Goal: Task Accomplishment & Management: Use online tool/utility

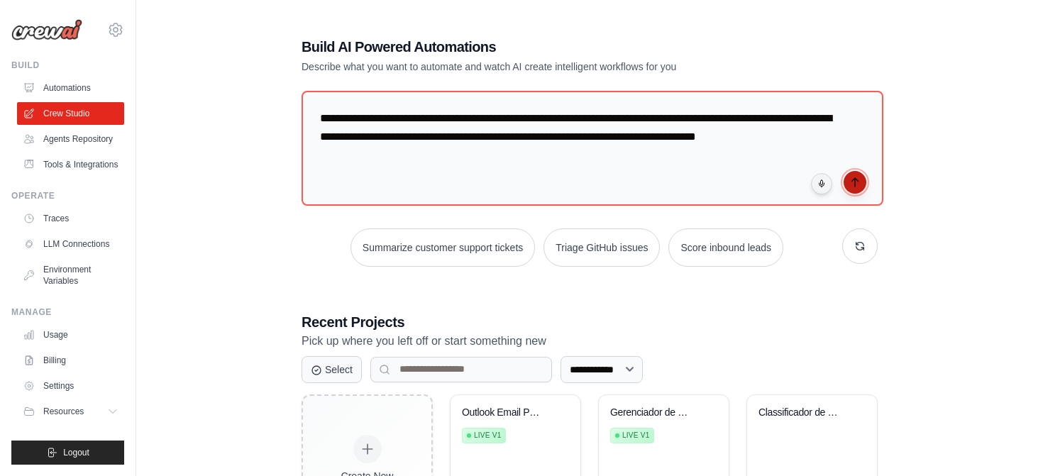
click at [851, 182] on icon "submit" at bounding box center [854, 182] width 11 height 11
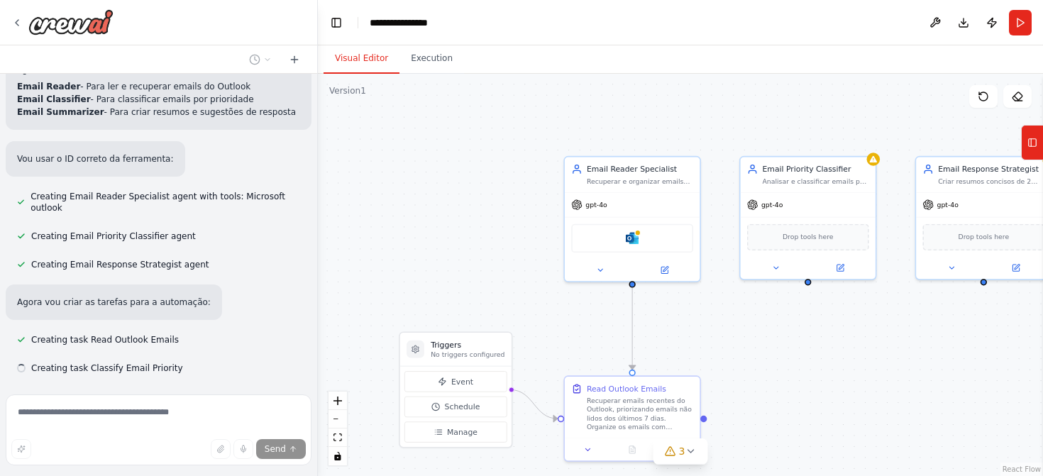
scroll to position [587, 0]
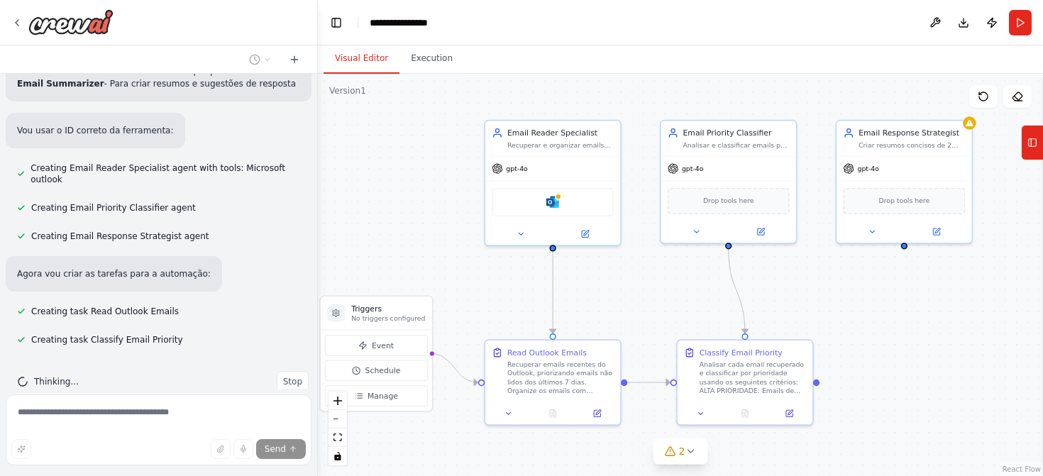
drag, startPoint x: 490, startPoint y: 192, endPoint x: 410, endPoint y: 157, distance: 87.0
click at [410, 157] on div ".deletable-edge-delete-btn { width: 20px; height: 20px; border: 0px solid #ffff…" at bounding box center [680, 275] width 725 height 402
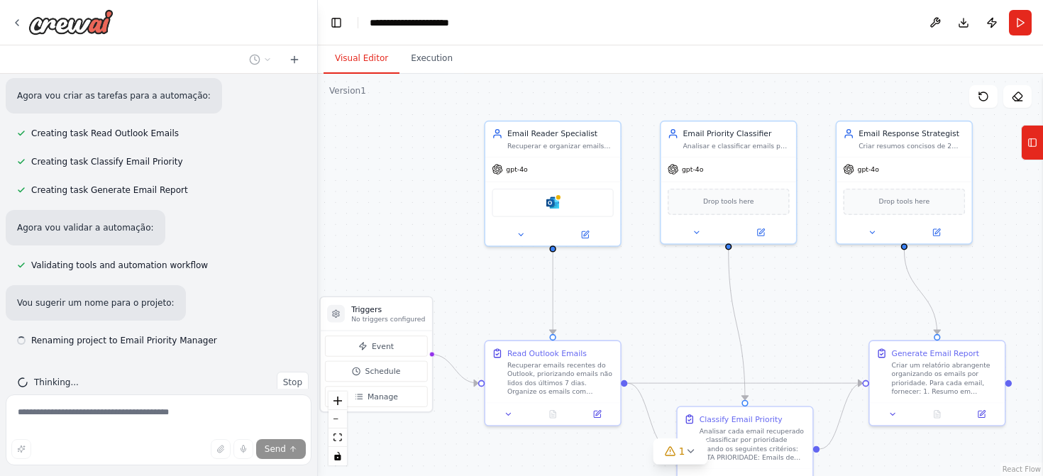
scroll to position [766, 0]
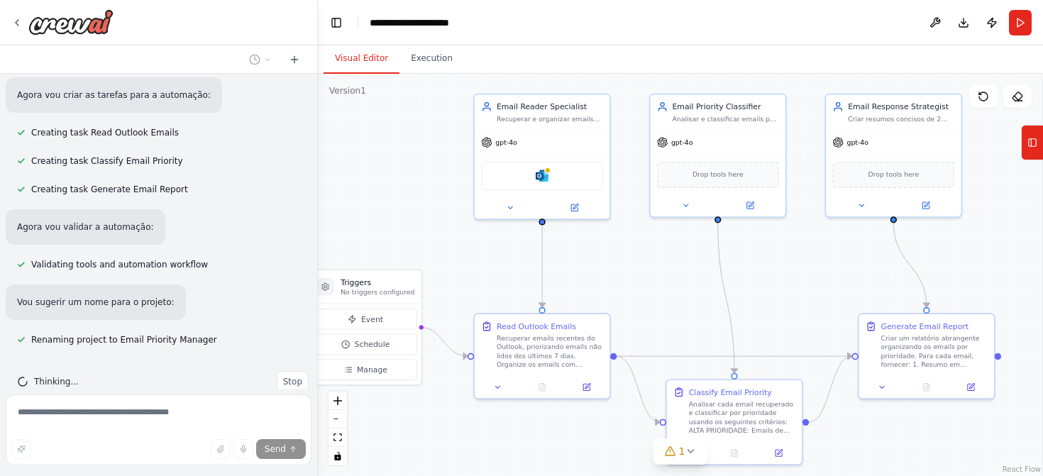
drag, startPoint x: 468, startPoint y: 196, endPoint x: 457, endPoint y: 169, distance: 29.0
click at [457, 169] on div ".deletable-edge-delete-btn { width: 20px; height: 20px; border: 0px solid #ffff…" at bounding box center [680, 275] width 725 height 402
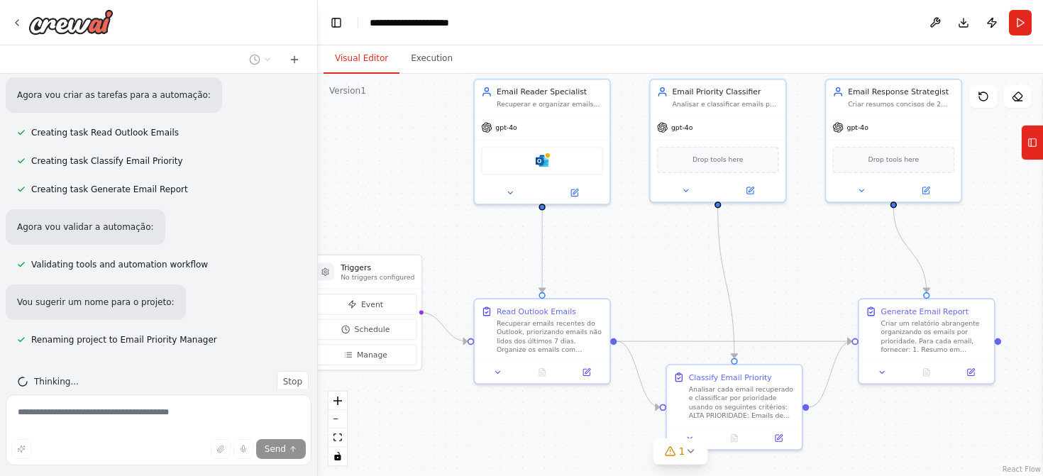
drag, startPoint x: 451, startPoint y: 186, endPoint x: 451, endPoint y: 158, distance: 28.4
click at [451, 157] on div ".deletable-edge-delete-btn { width: 20px; height: 20px; border: 0px solid #ffff…" at bounding box center [680, 275] width 725 height 402
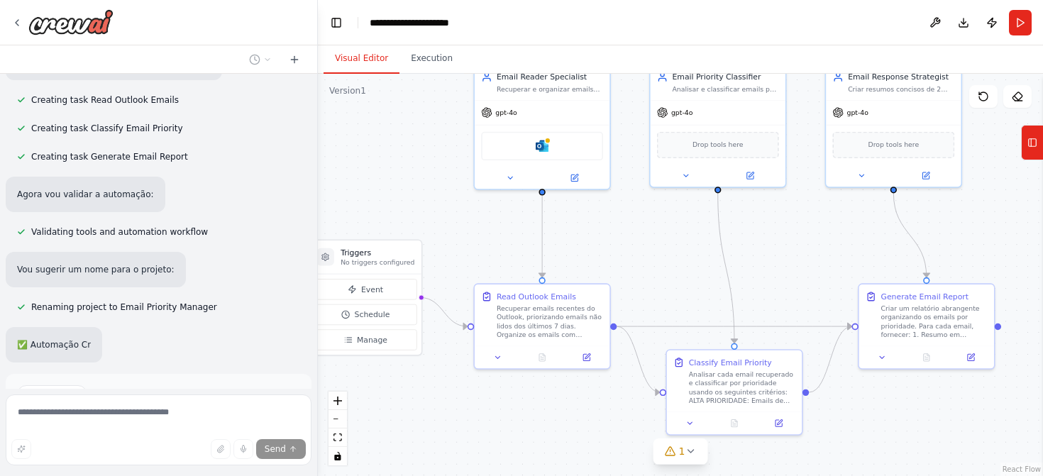
scroll to position [800, 0]
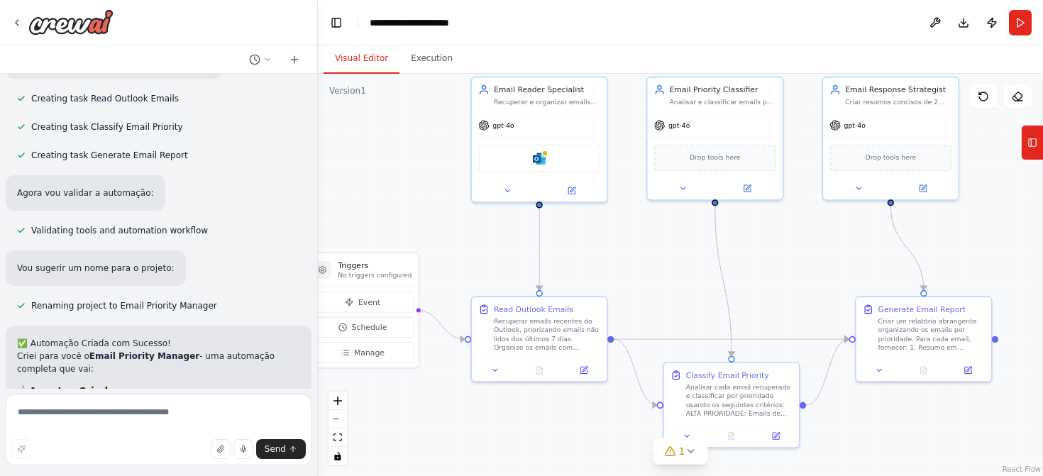
drag, startPoint x: 700, startPoint y: 238, endPoint x: 695, endPoint y: 264, distance: 26.6
click at [695, 264] on div ".deletable-edge-delete-btn { width: 20px; height: 20px; border: 0px solid #ffff…" at bounding box center [680, 275] width 725 height 402
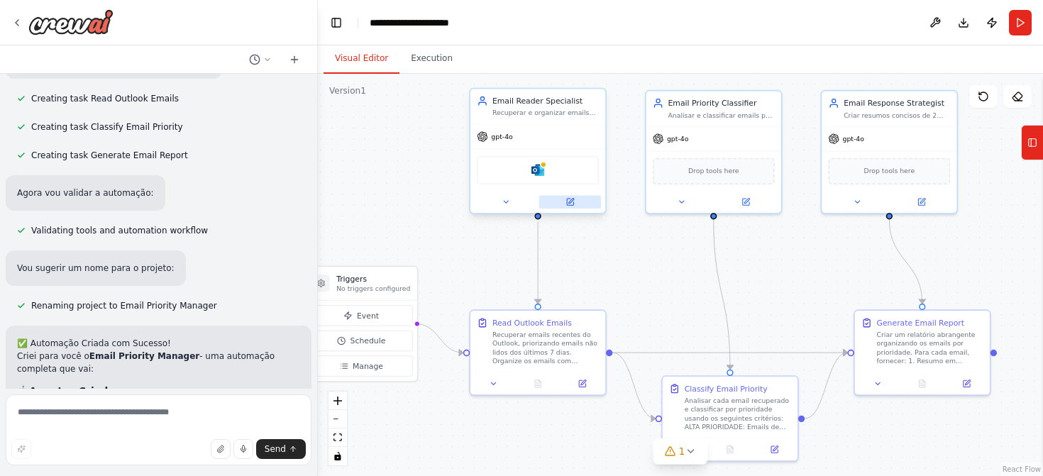
click at [575, 200] on button at bounding box center [570, 201] width 62 height 13
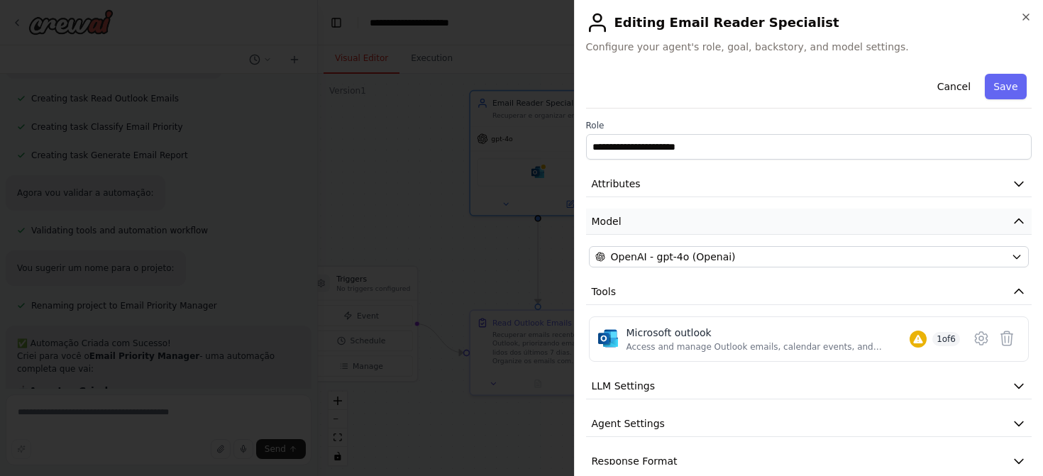
scroll to position [21, 0]
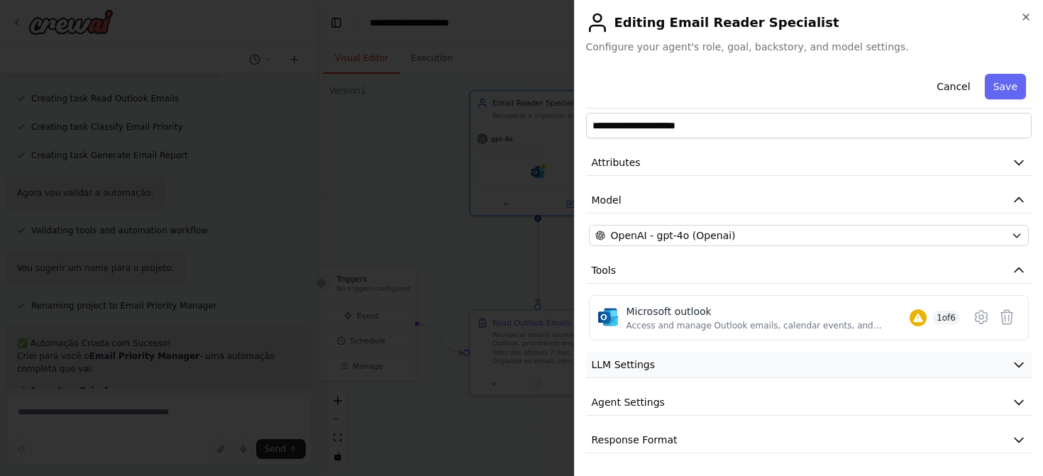
click at [832, 356] on button "LLM Settings" at bounding box center [809, 365] width 446 height 26
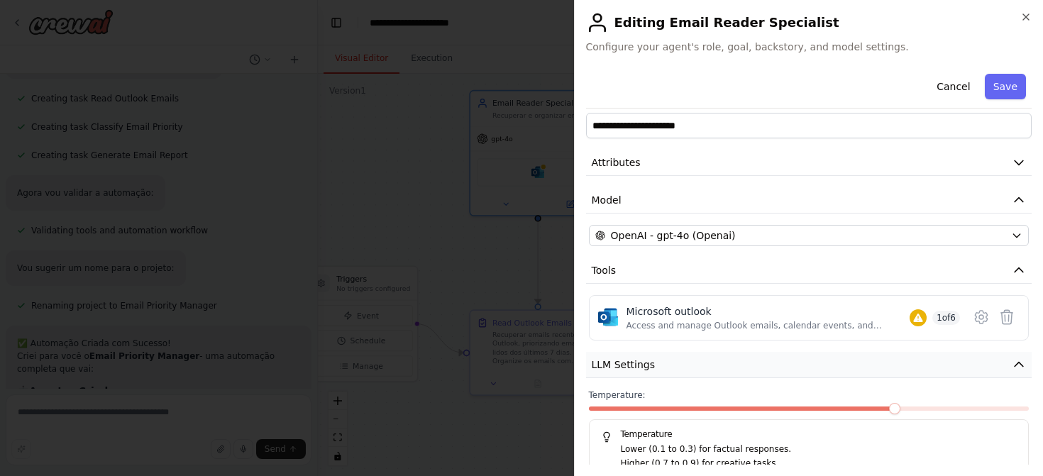
scroll to position [123, 0]
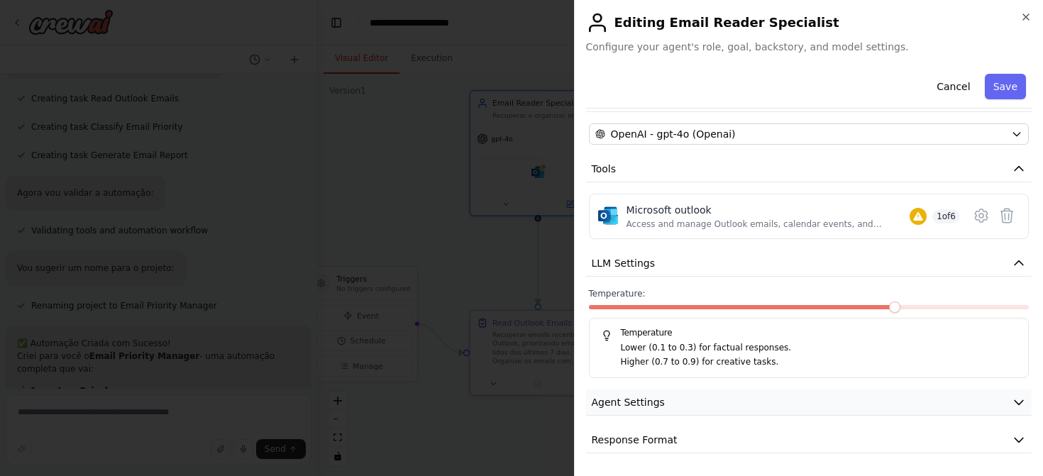
click at [751, 395] on button "Agent Settings" at bounding box center [809, 403] width 446 height 26
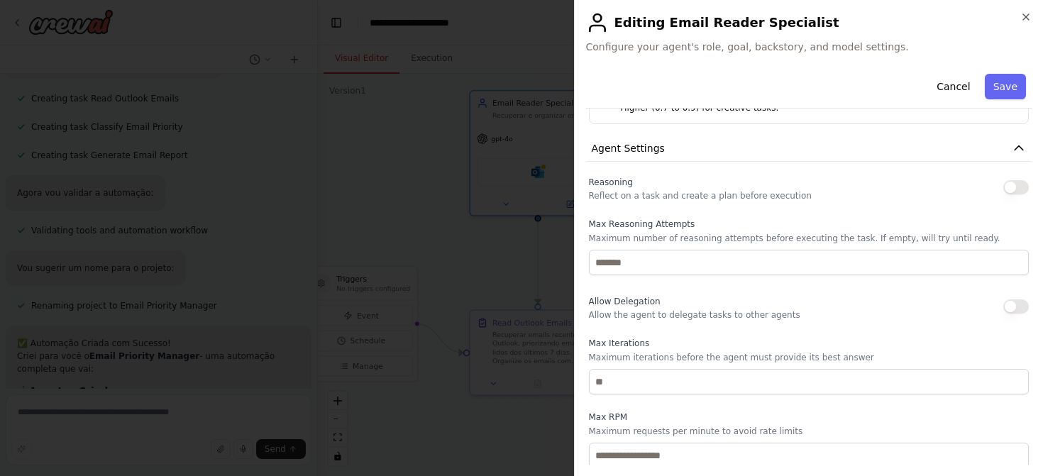
scroll to position [358, 0]
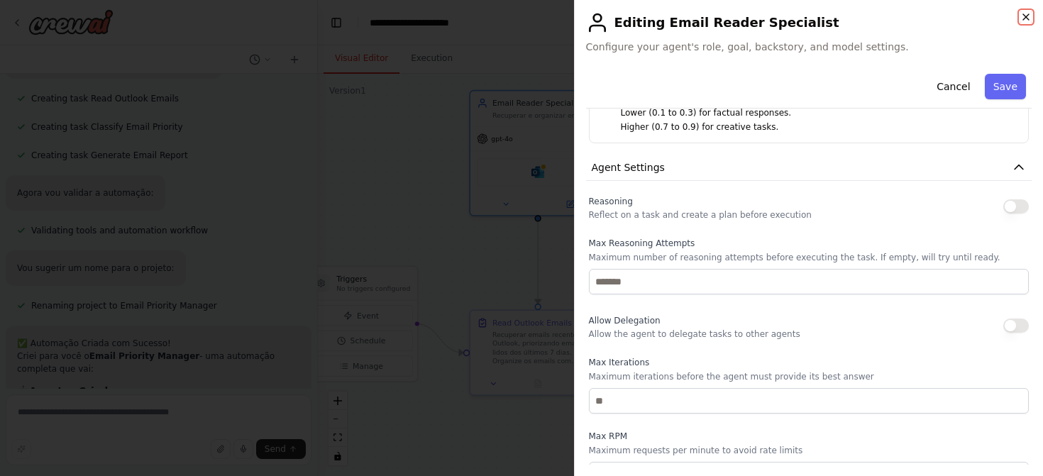
click at [1028, 16] on icon "button" at bounding box center [1026, 16] width 11 height 11
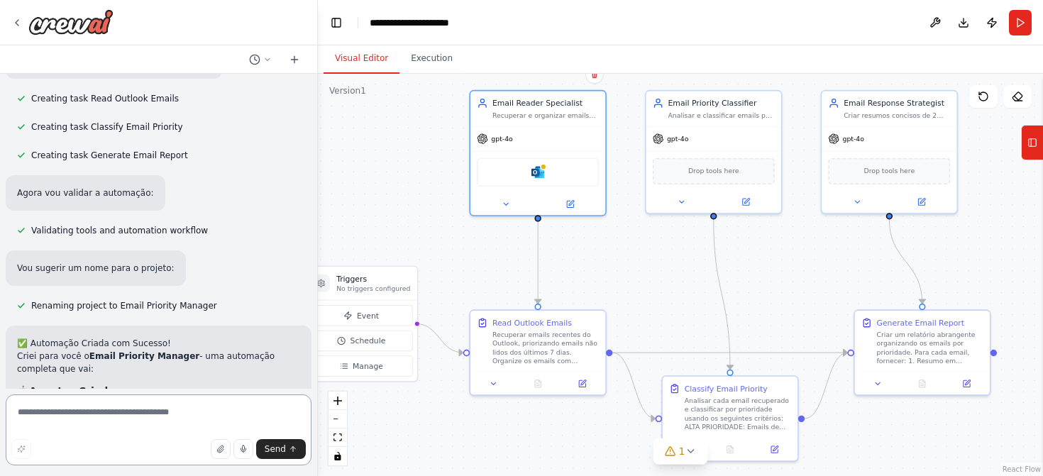
click at [113, 425] on textarea at bounding box center [159, 430] width 306 height 71
type textarea "**********"
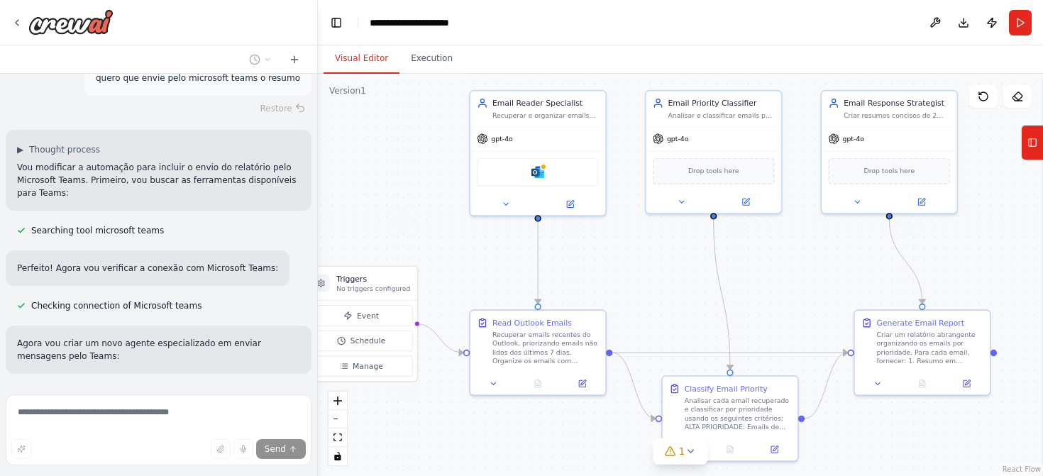
scroll to position [1616, 0]
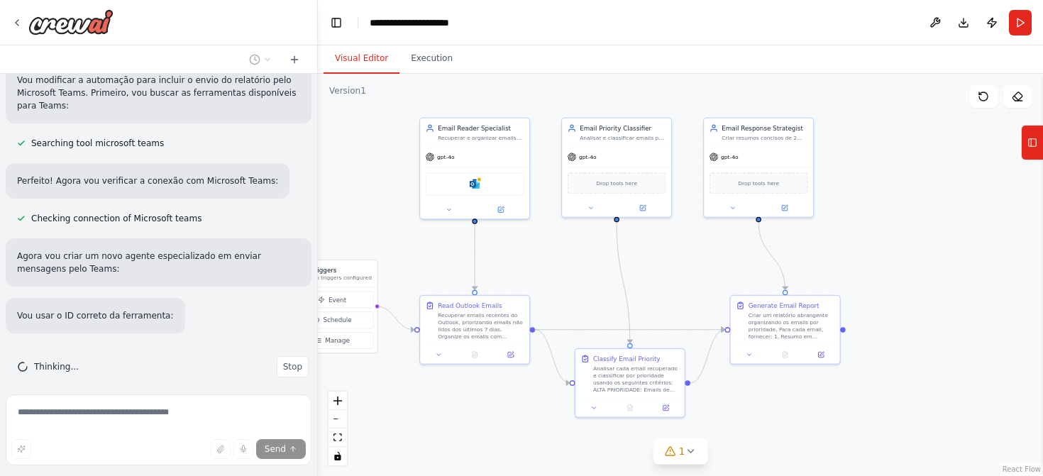
drag, startPoint x: 656, startPoint y: 277, endPoint x: 553, endPoint y: 263, distance: 104.6
click at [552, 263] on div ".deletable-edge-delete-btn { width: 20px; height: 20px; border: 0px solid #ffff…" at bounding box center [680, 275] width 725 height 402
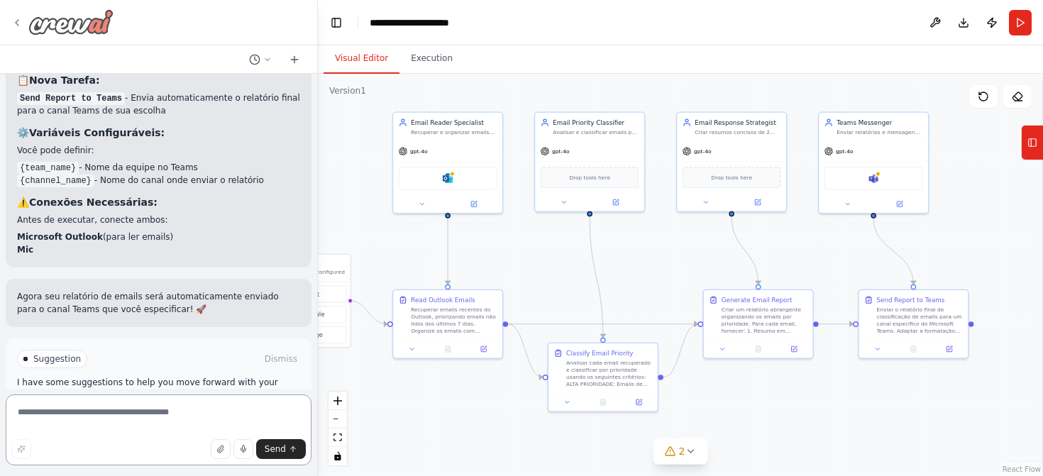
scroll to position [2368, 0]
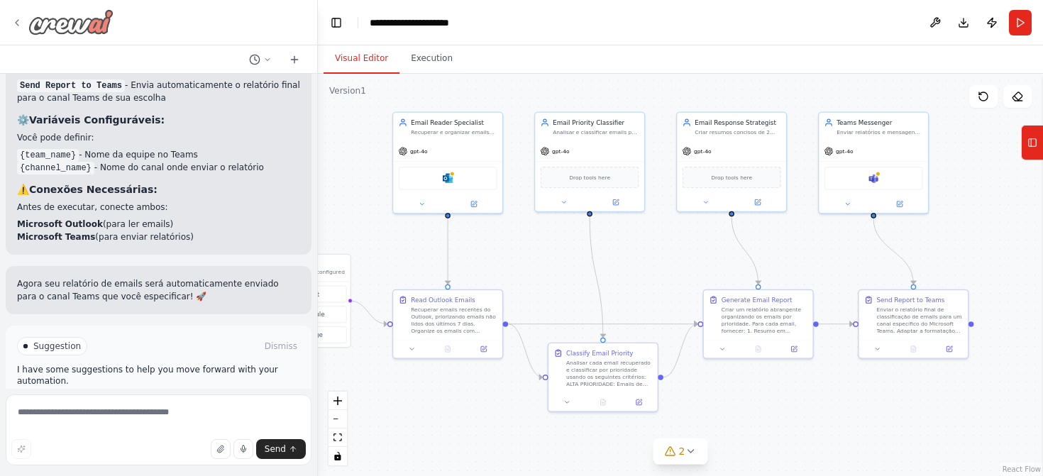
click at [26, 21] on div at bounding box center [62, 22] width 102 height 26
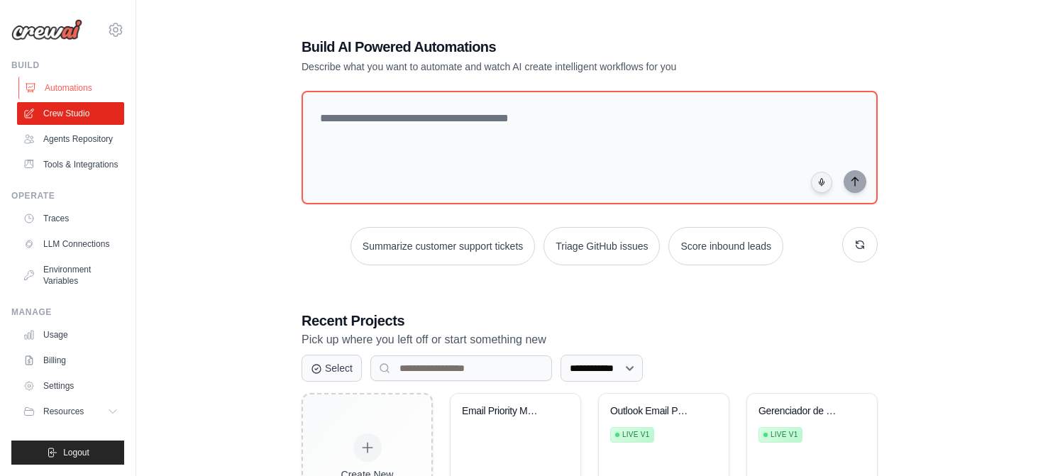
click at [72, 84] on link "Automations" at bounding box center [71, 88] width 107 height 23
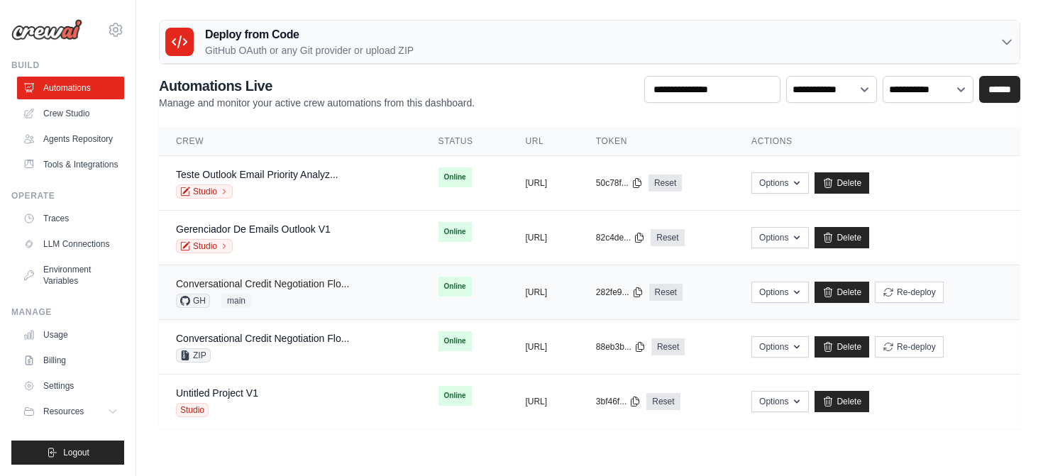
click at [286, 282] on link "Conversational Credit Negotiation Flo..." at bounding box center [262, 283] width 173 height 11
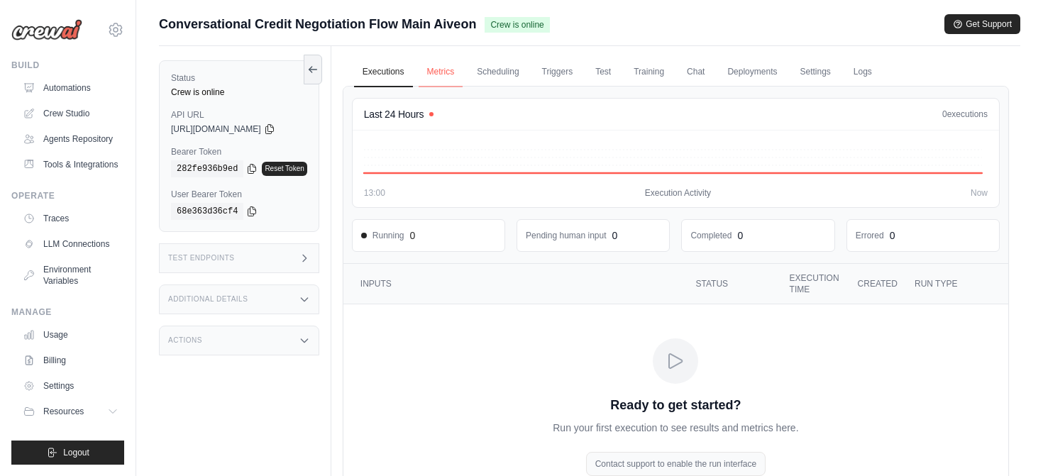
click at [454, 62] on link "Metrics" at bounding box center [441, 72] width 45 height 30
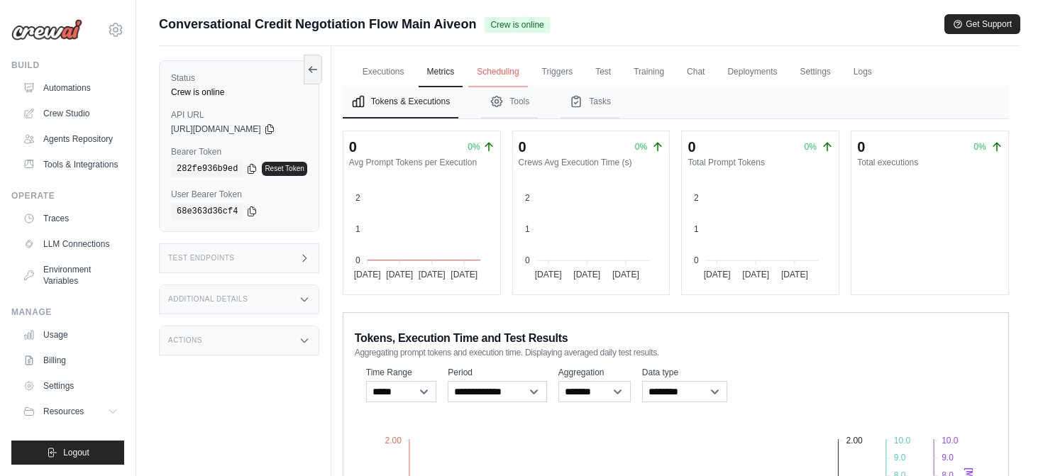
click at [489, 67] on link "Scheduling" at bounding box center [497, 72] width 59 height 30
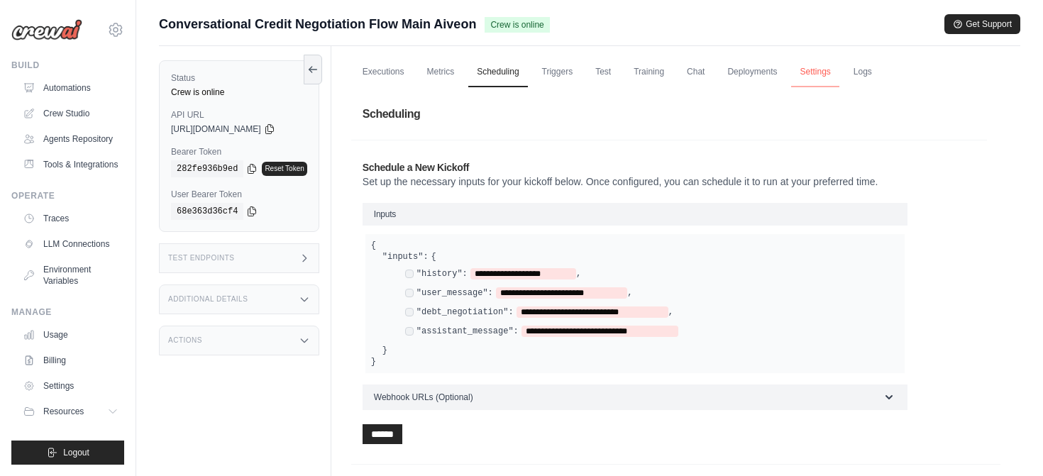
click at [826, 67] on link "Settings" at bounding box center [815, 72] width 48 height 30
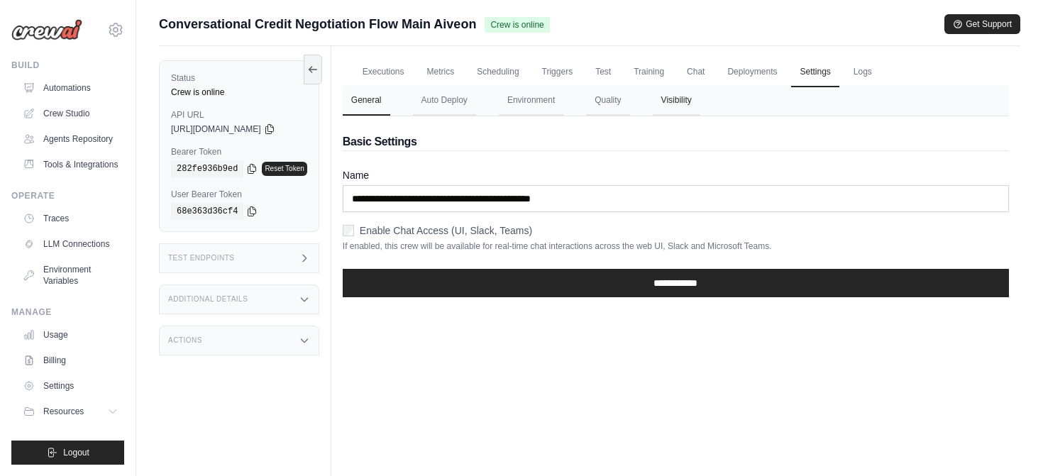
click at [674, 103] on button "Visibility" at bounding box center [677, 101] width 48 height 30
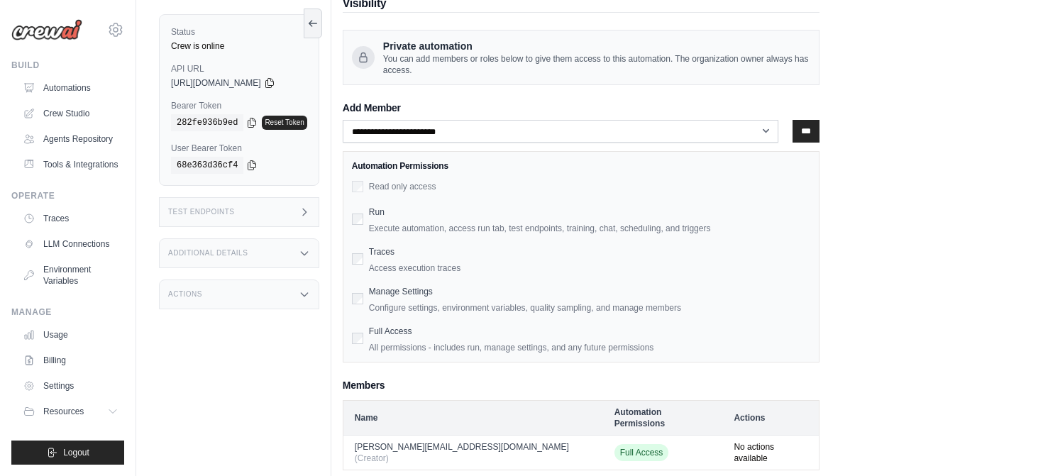
scroll to position [138, 0]
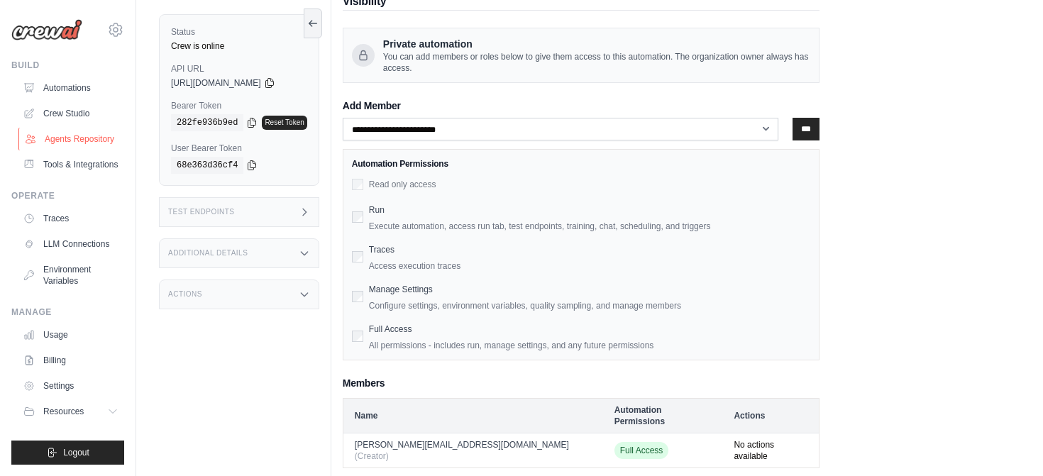
click at [82, 140] on link "Agents Repository" at bounding box center [71, 139] width 107 height 23
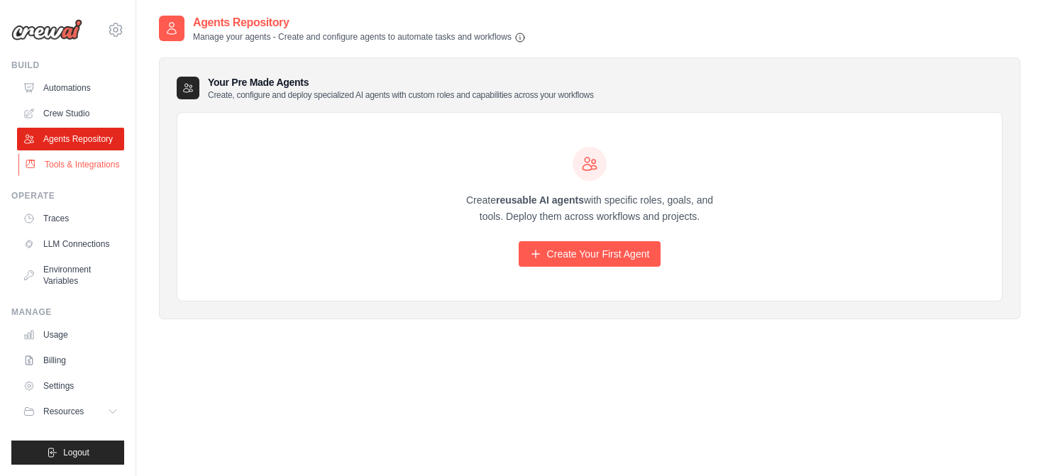
click at [72, 158] on link "Tools & Integrations" at bounding box center [71, 164] width 107 height 23
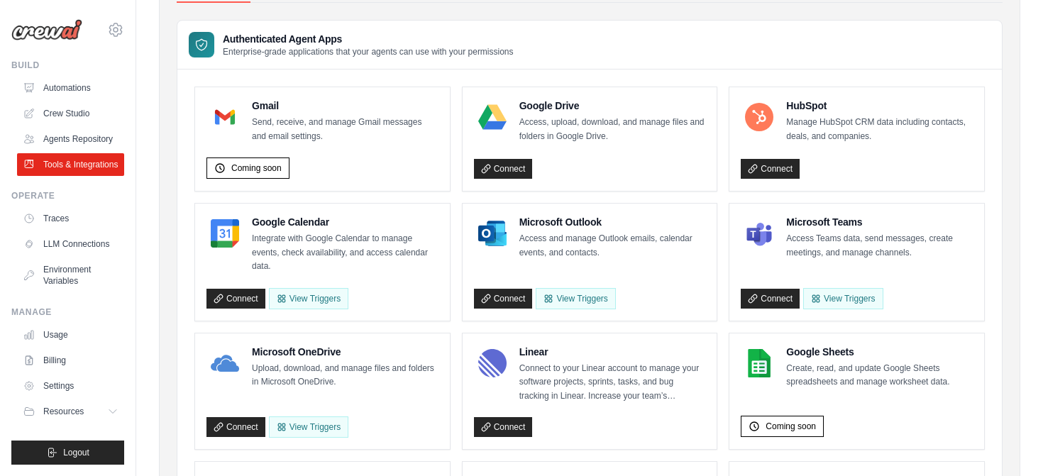
scroll to position [38, 0]
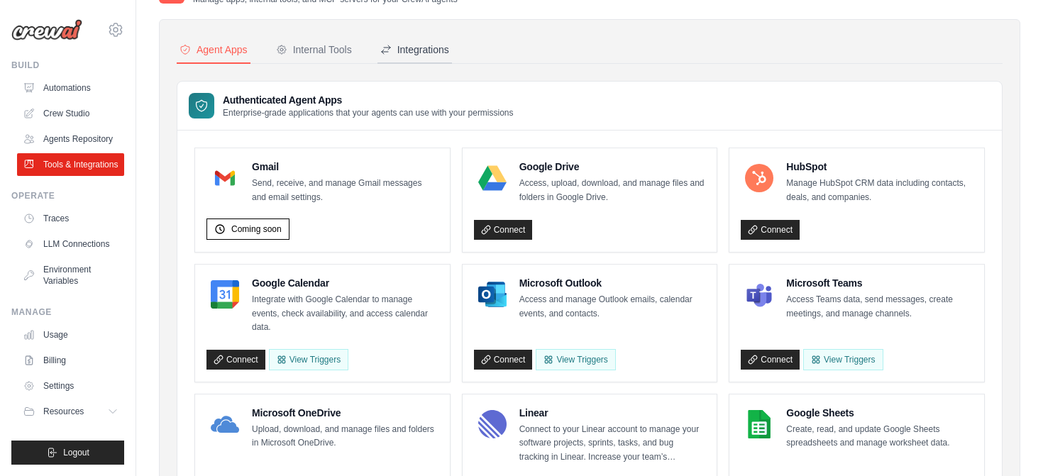
click at [411, 61] on button "Integrations" at bounding box center [415, 50] width 75 height 27
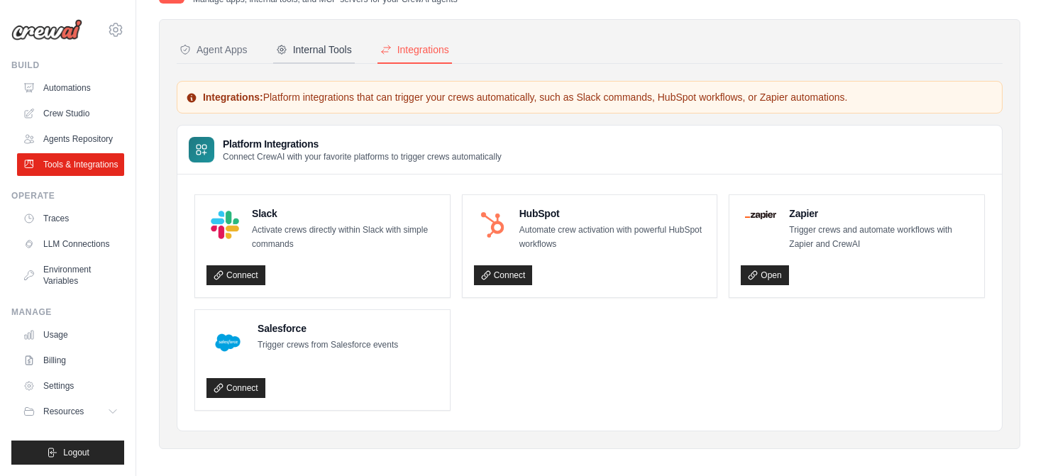
click at [329, 49] on div "Internal Tools" at bounding box center [314, 50] width 76 height 14
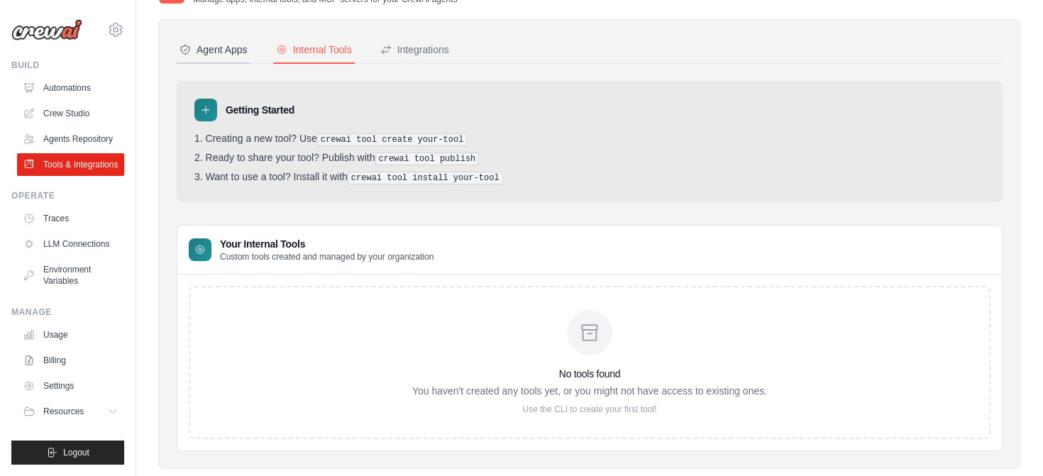
click at [243, 48] on div "Agent Apps" at bounding box center [214, 50] width 68 height 14
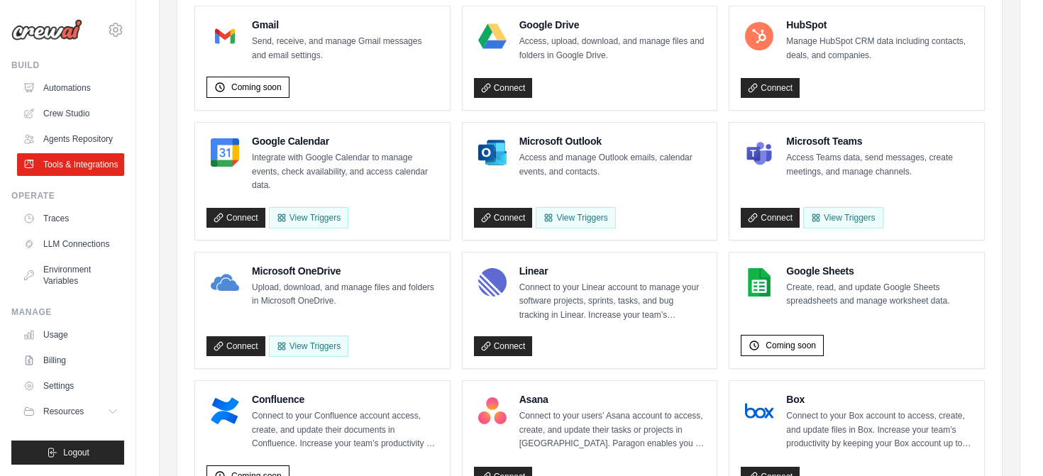
scroll to position [180, 0]
click at [85, 252] on link "LLM Connections" at bounding box center [71, 244] width 107 height 23
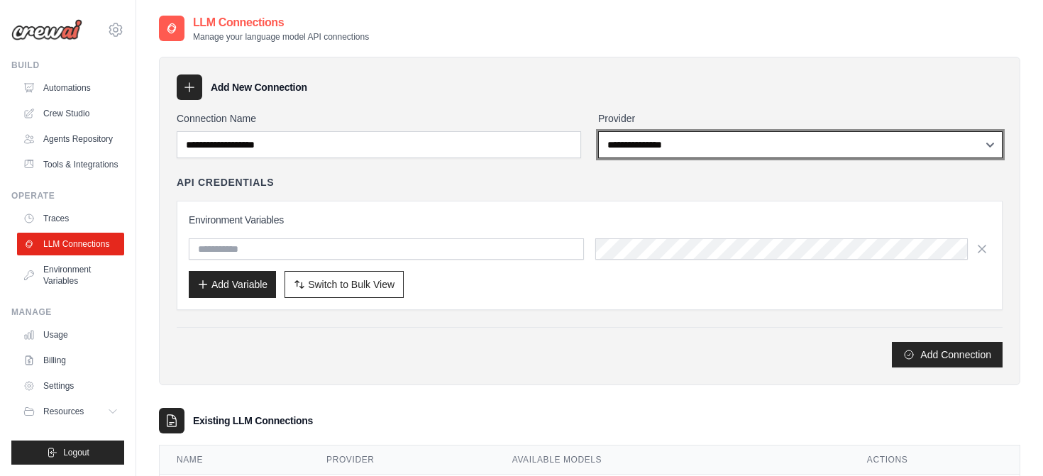
click at [716, 148] on select "**********" at bounding box center [800, 144] width 405 height 27
click at [598, 131] on select "**********" at bounding box center [800, 144] width 405 height 27
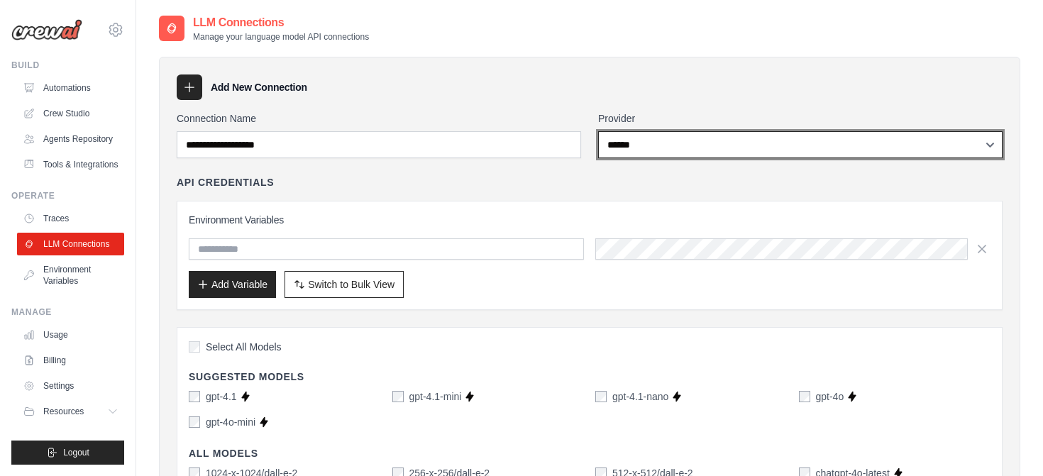
click at [698, 152] on select "**********" at bounding box center [800, 144] width 405 height 27
click at [598, 131] on select "**********" at bounding box center [800, 144] width 405 height 27
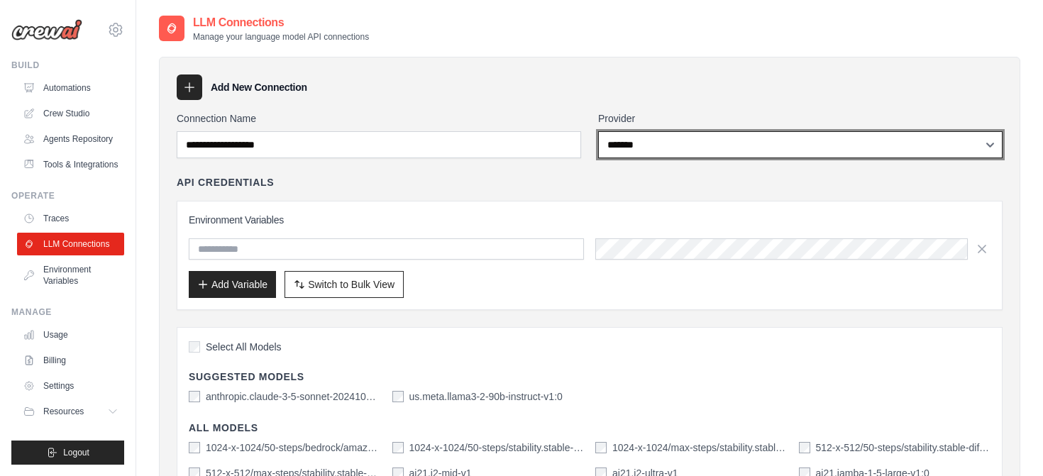
click at [764, 145] on select "**********" at bounding box center [800, 144] width 405 height 27
select select "**********"
click at [598, 131] on select "**********" at bounding box center [800, 144] width 405 height 27
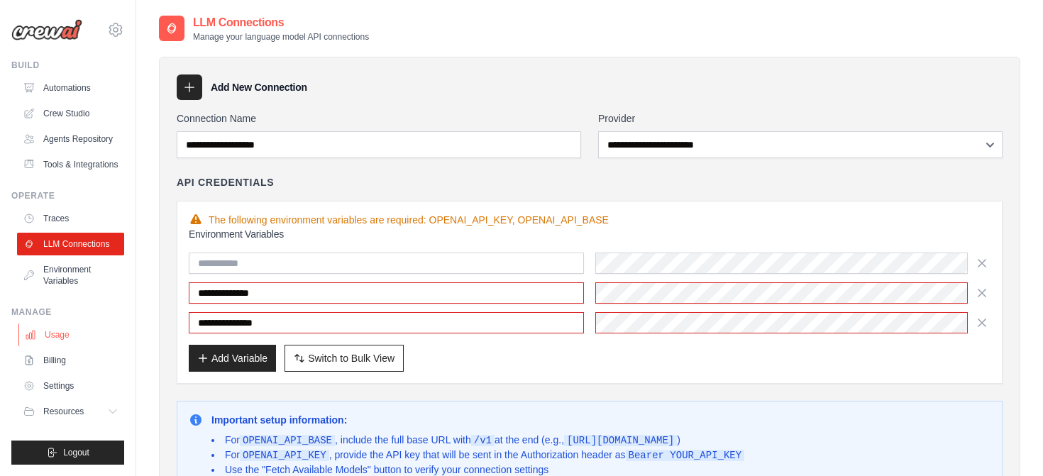
click at [53, 329] on link "Usage" at bounding box center [71, 335] width 107 height 23
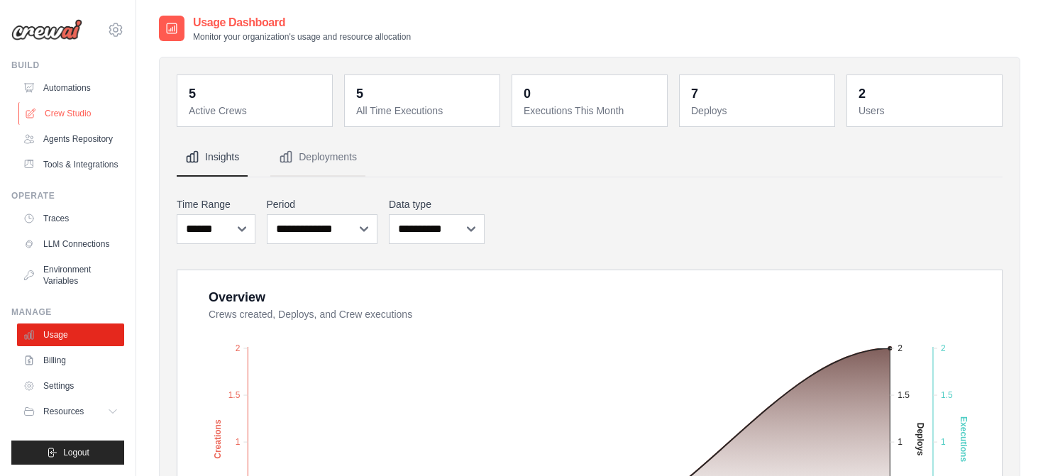
click at [87, 116] on link "Crew Studio" at bounding box center [71, 113] width 107 height 23
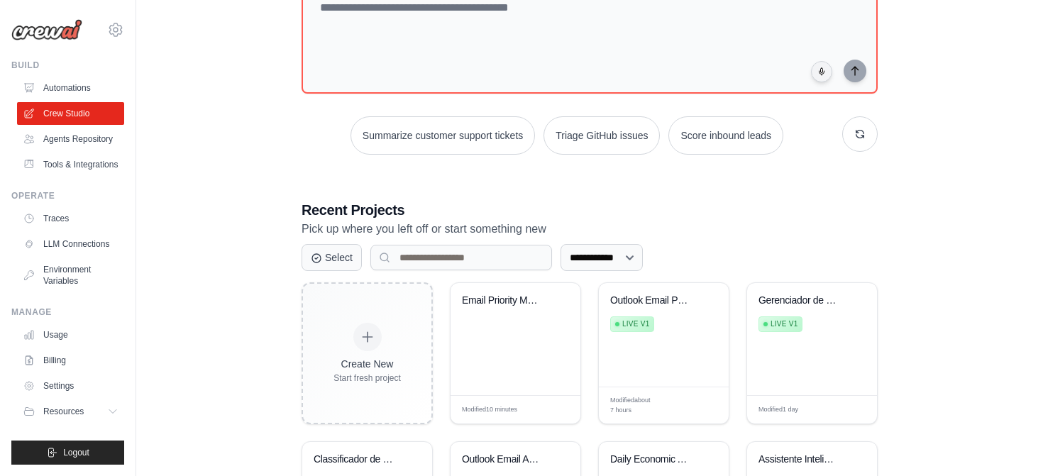
scroll to position [111, 0]
click at [67, 380] on link "Settings" at bounding box center [71, 386] width 107 height 23
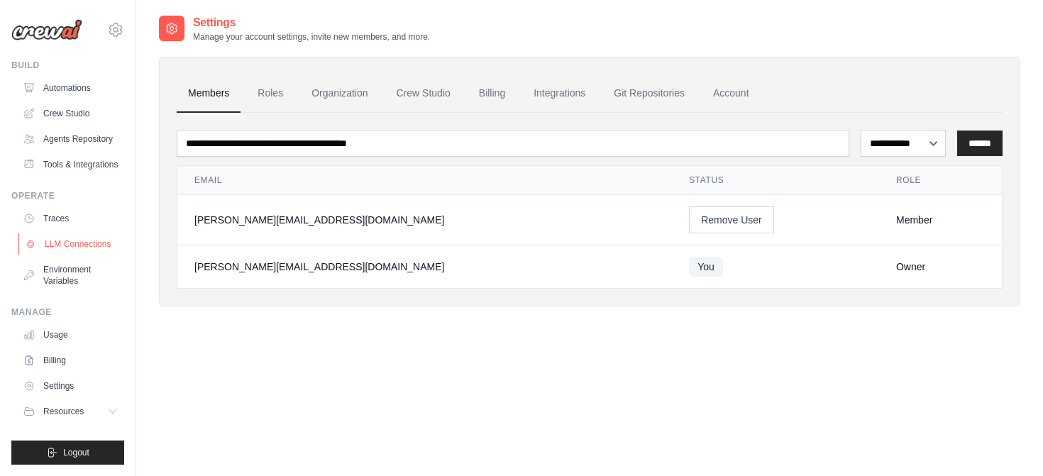
click at [53, 248] on link "LLM Connections" at bounding box center [71, 244] width 107 height 23
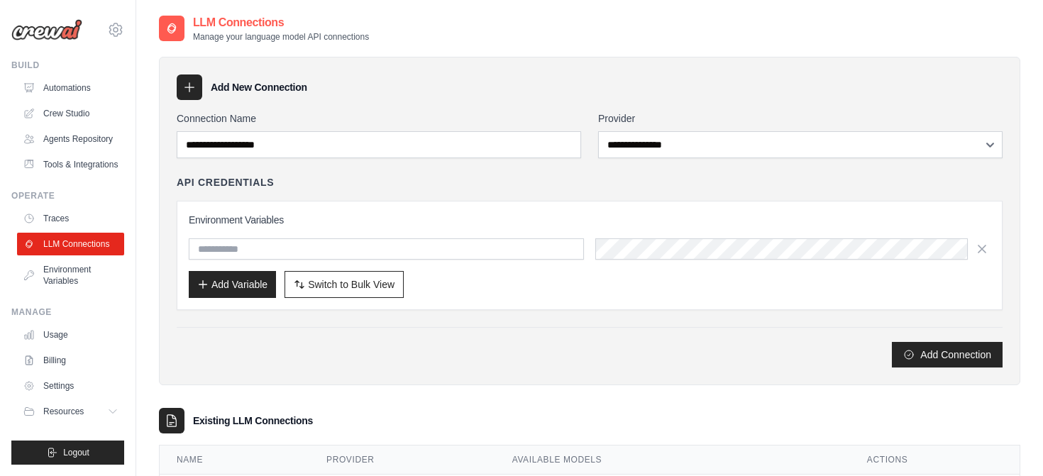
click at [734, 158] on div "**********" at bounding box center [590, 239] width 826 height 256
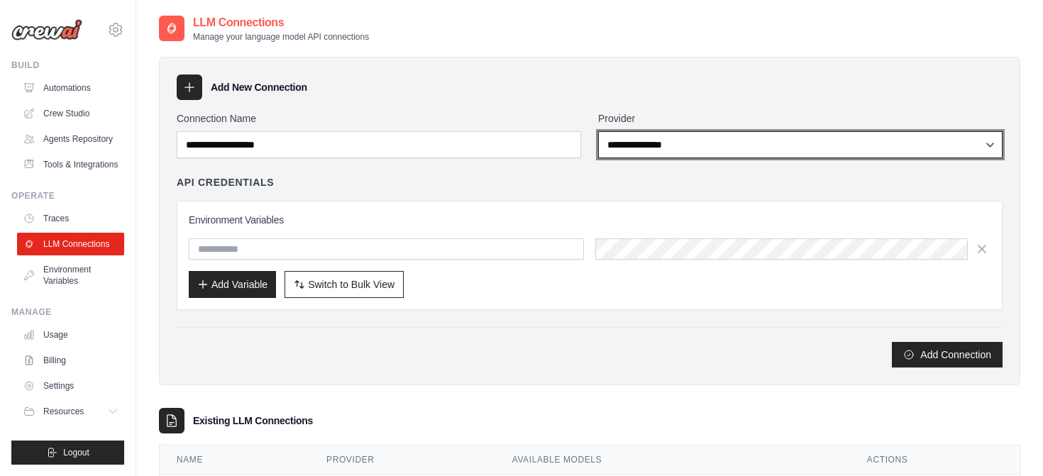
click at [769, 146] on select "**********" at bounding box center [800, 144] width 405 height 27
select select "*****"
click at [598, 131] on select "**********" at bounding box center [800, 144] width 405 height 27
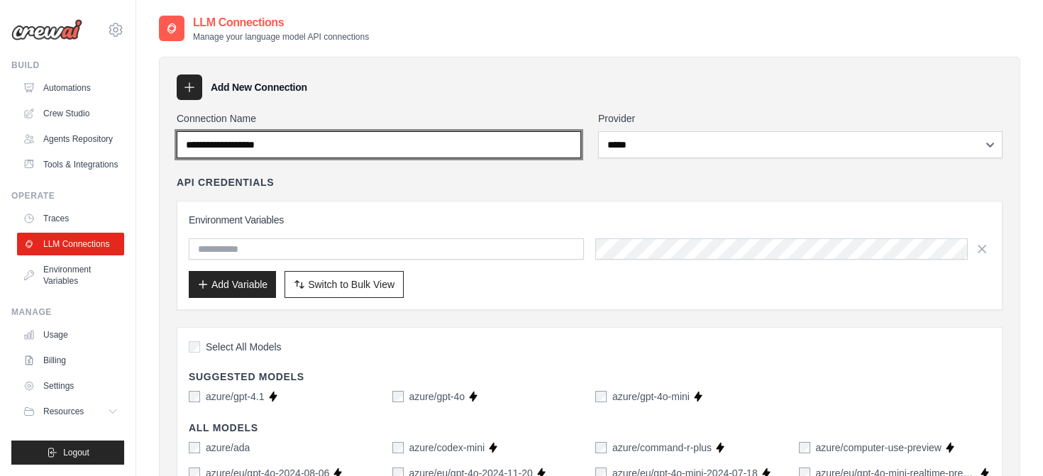
click at [251, 150] on input "Connection Name" at bounding box center [379, 144] width 405 height 27
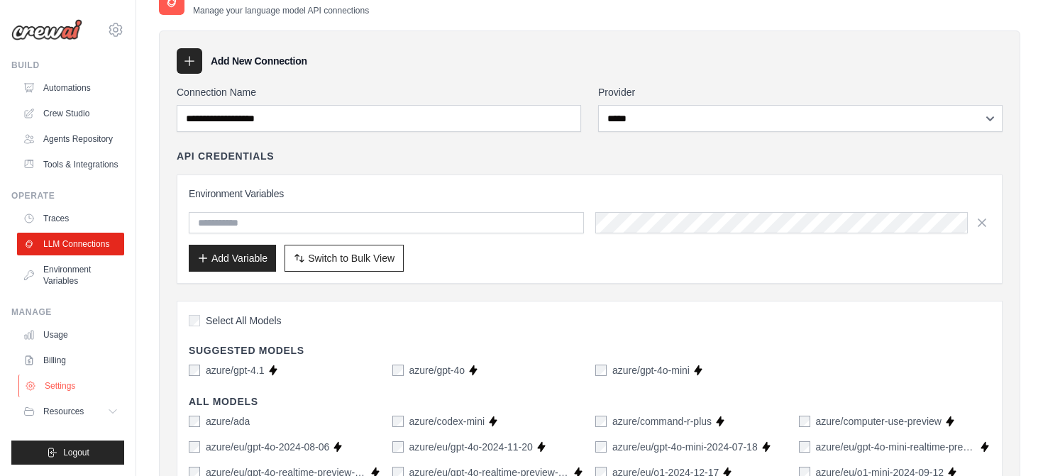
click at [83, 385] on link "Settings" at bounding box center [71, 386] width 107 height 23
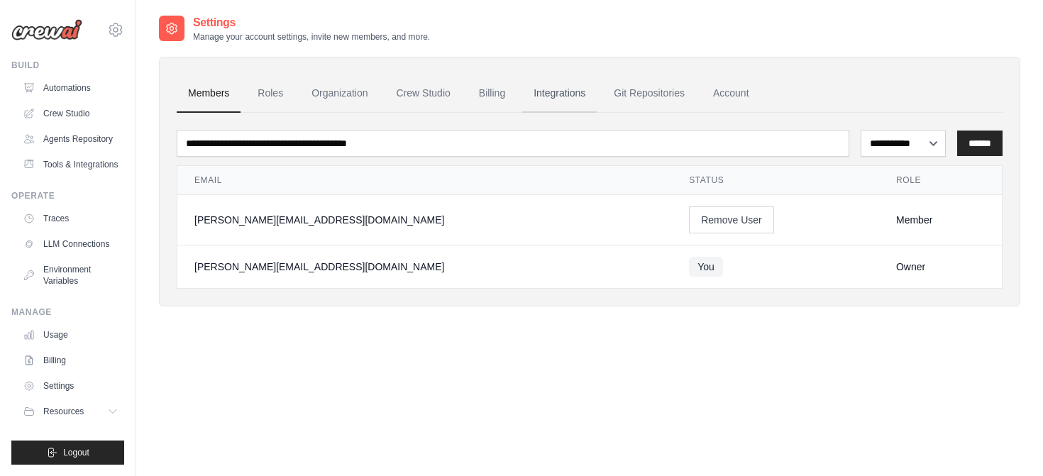
click at [572, 97] on link "Integrations" at bounding box center [559, 94] width 75 height 38
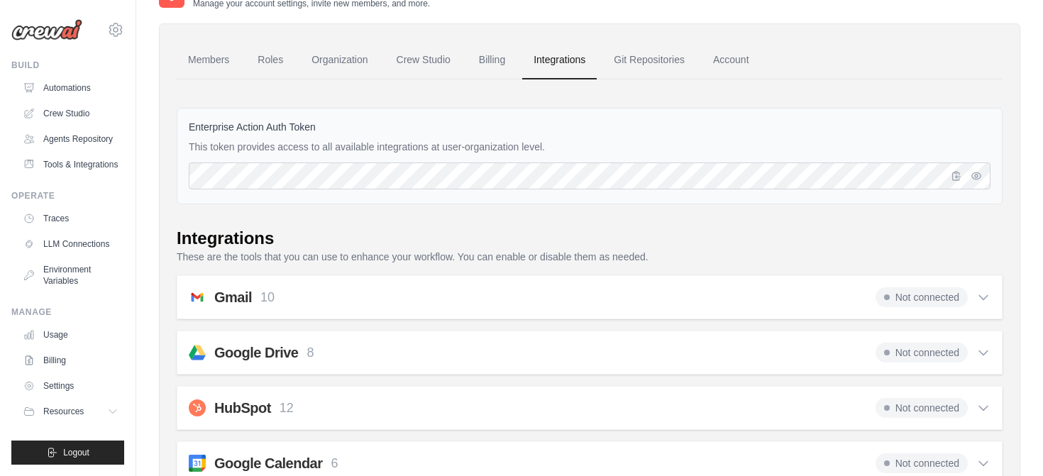
scroll to position [28, 0]
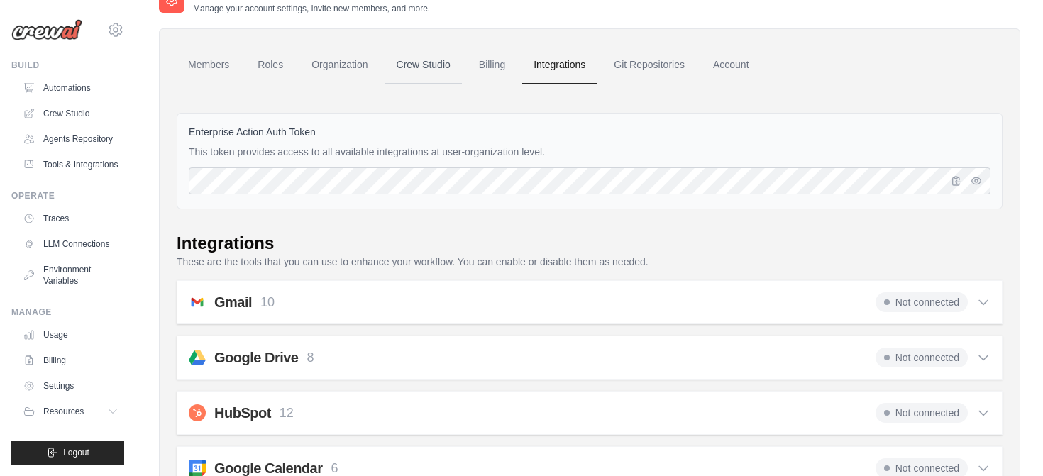
click at [438, 72] on link "Crew Studio" at bounding box center [423, 65] width 77 height 38
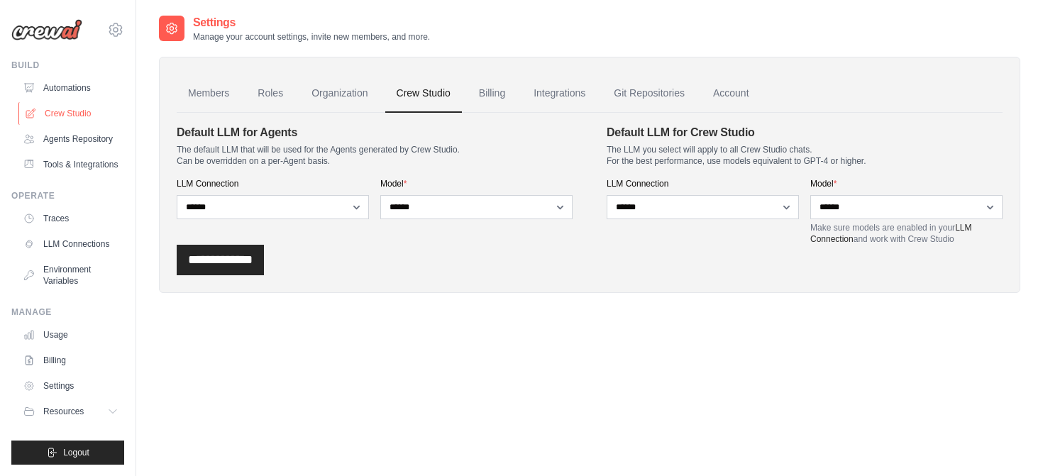
click at [68, 114] on link "Crew Studio" at bounding box center [71, 113] width 107 height 23
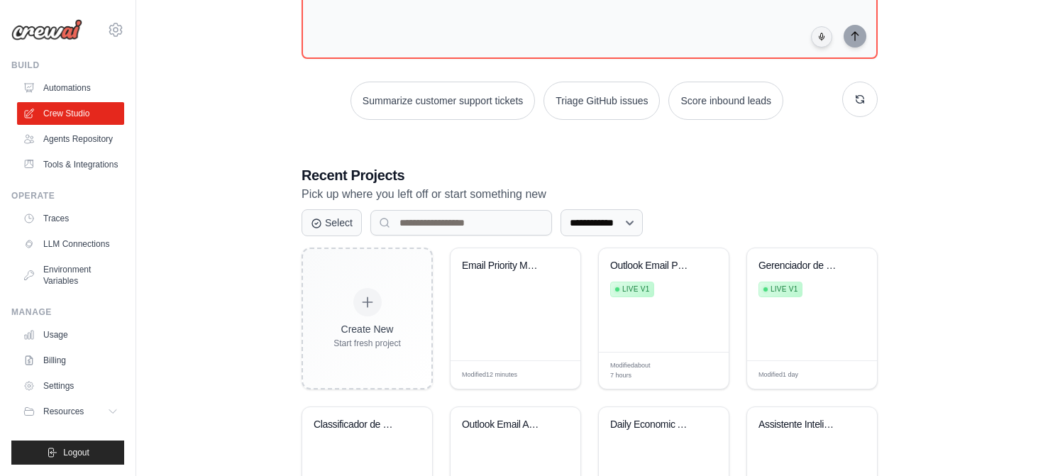
scroll to position [148, 0]
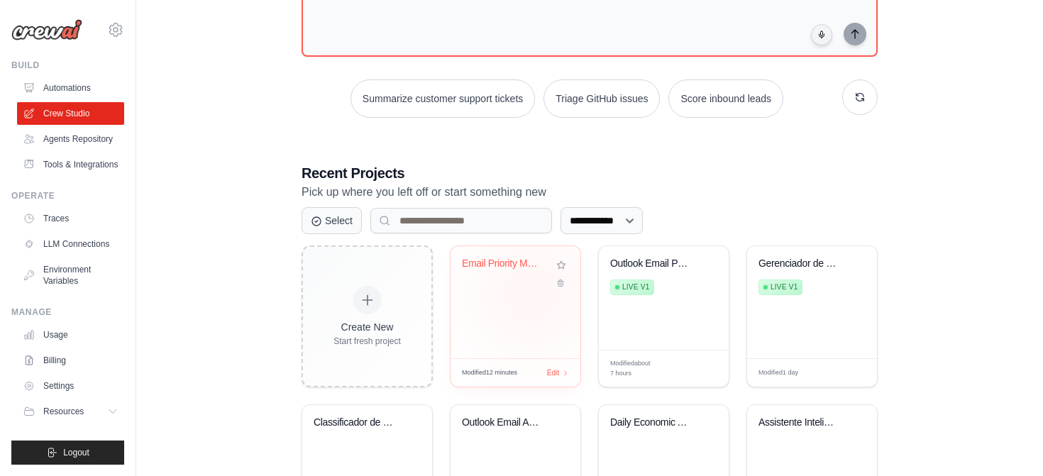
click at [532, 294] on div "Email Priority Manager" at bounding box center [516, 302] width 130 height 112
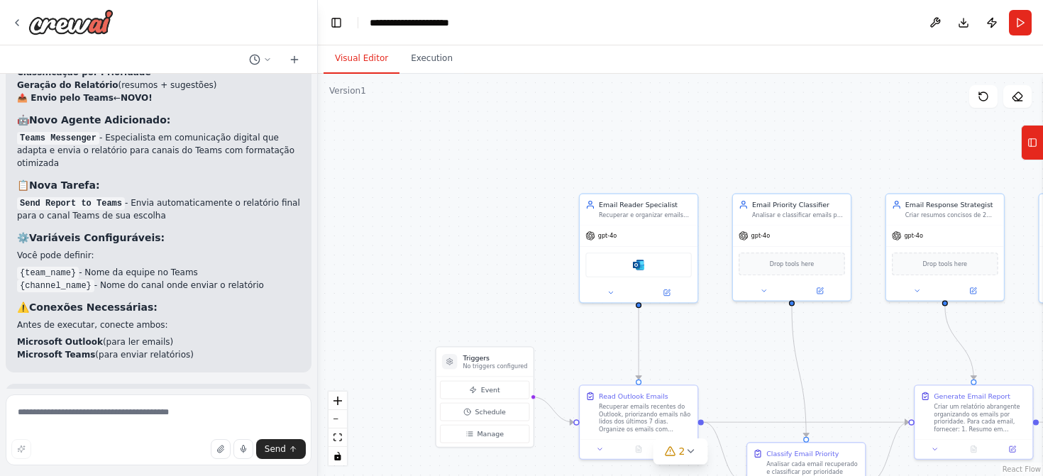
scroll to position [2253, 0]
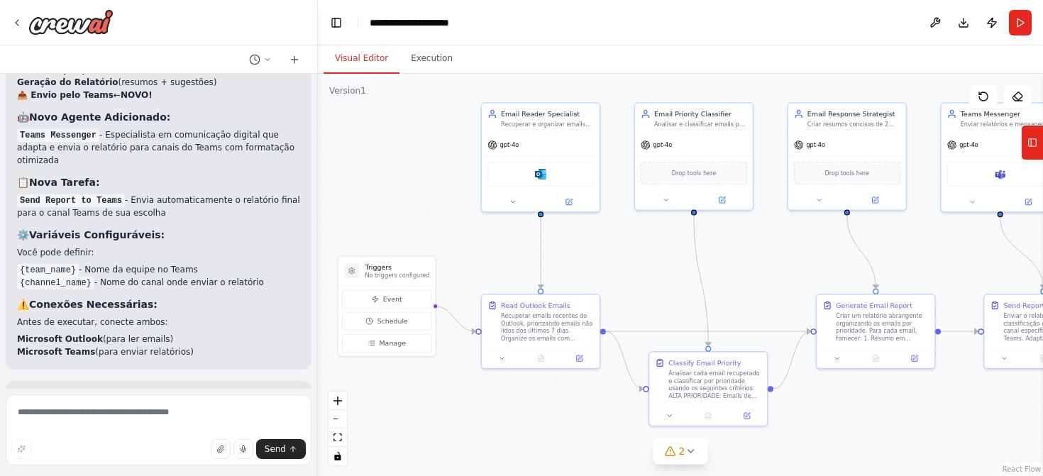
drag, startPoint x: 534, startPoint y: 294, endPoint x: 435, endPoint y: 202, distance: 134.6
click at [435, 202] on div ".deletable-edge-delete-btn { width: 20px; height: 20px; border: 0px solid #ffff…" at bounding box center [680, 275] width 725 height 402
click at [510, 148] on div "gpt-4o" at bounding box center [540, 142] width 118 height 21
click at [575, 204] on button at bounding box center [568, 199] width 54 height 11
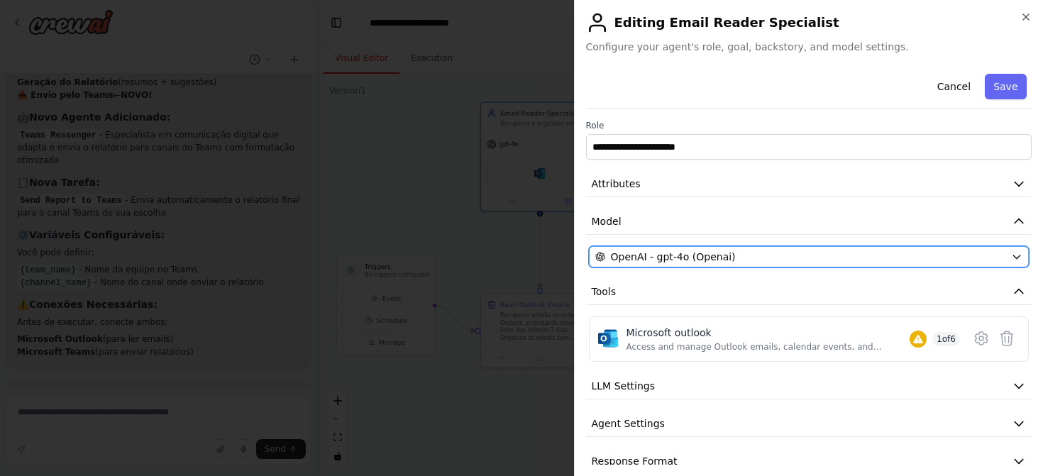
click at [1006, 260] on button "OpenAI - gpt-4o (Openai)" at bounding box center [809, 256] width 441 height 21
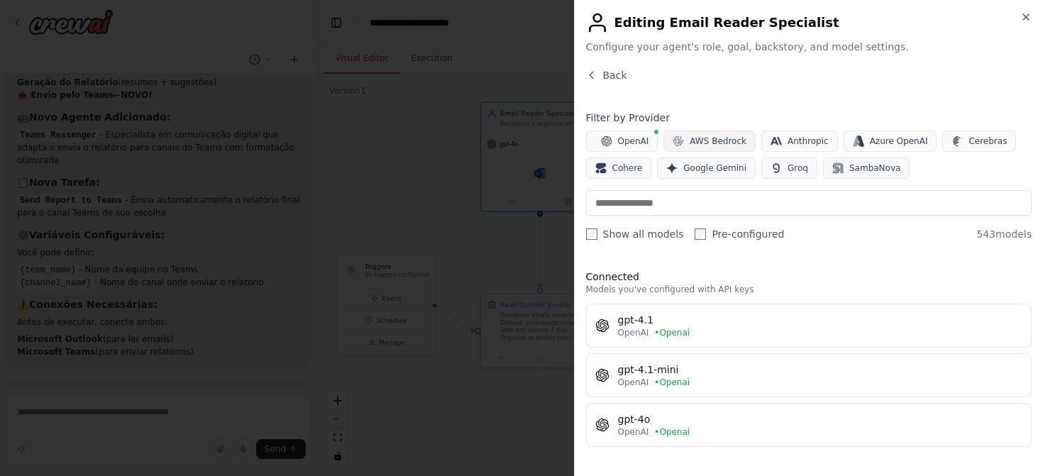
click at [705, 148] on button "AWS Bedrock" at bounding box center [710, 141] width 92 height 21
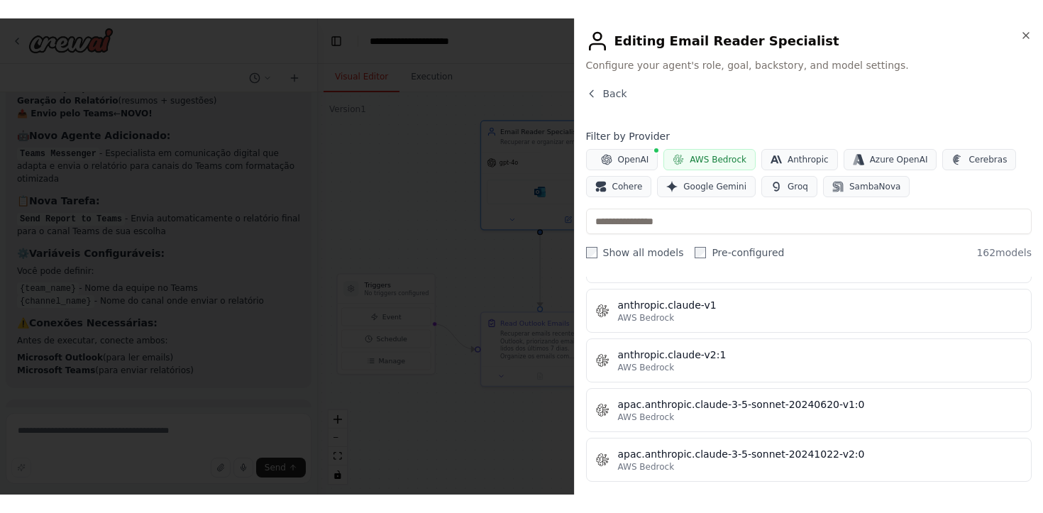
scroll to position [1074, 0]
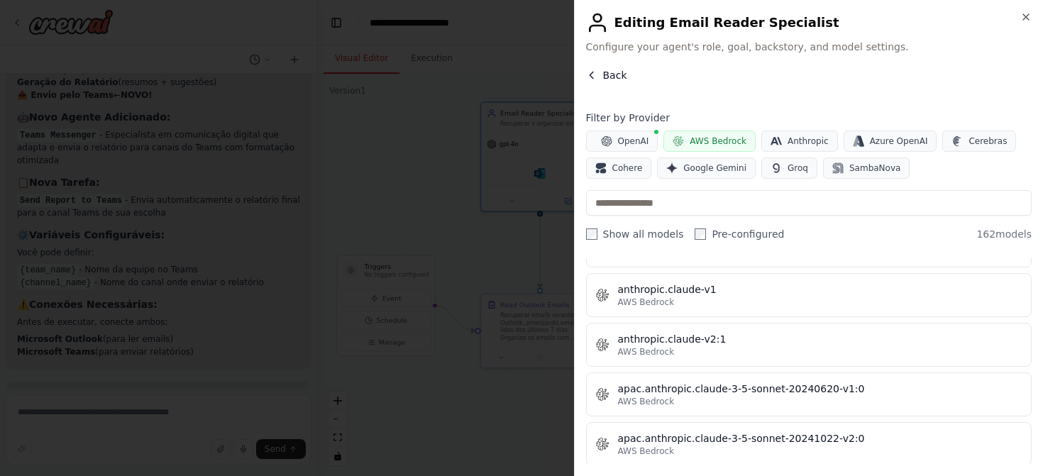
click at [599, 74] on button "Back" at bounding box center [606, 75] width 41 height 14
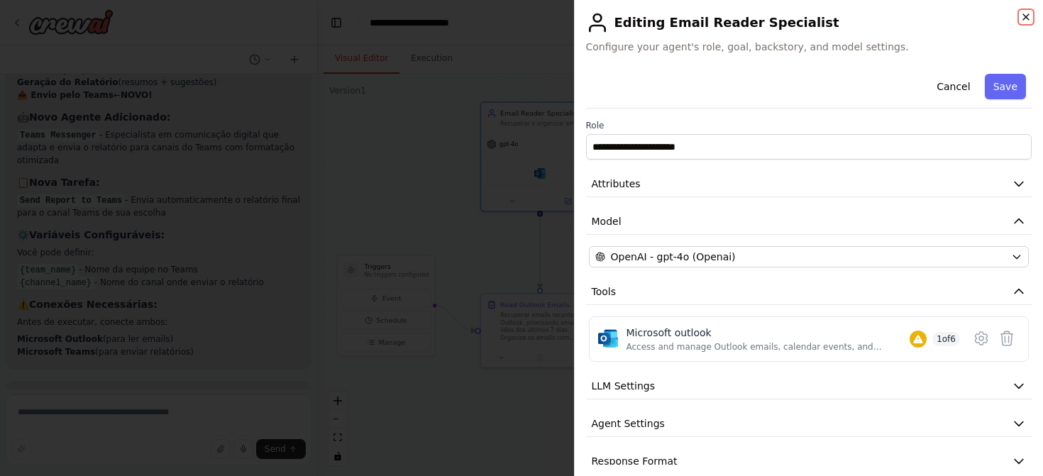
click at [1025, 18] on icon "button" at bounding box center [1026, 17] width 6 height 6
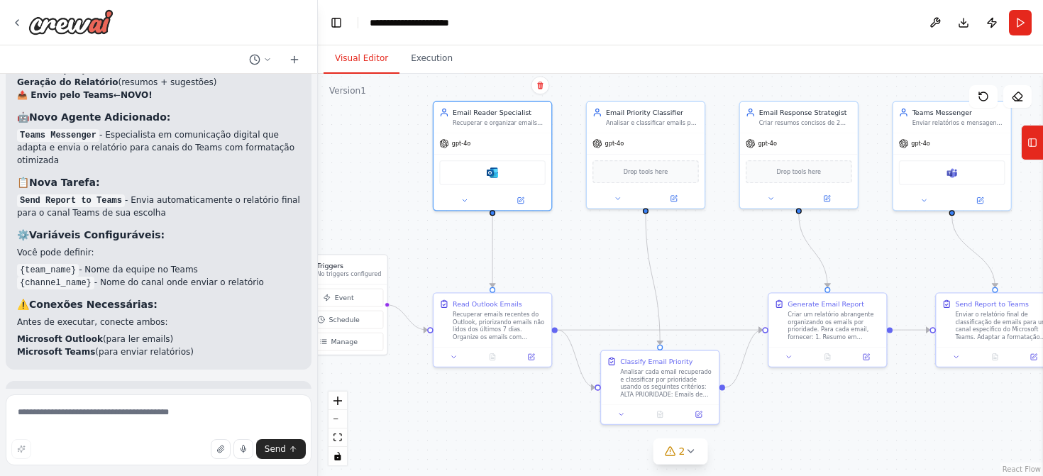
drag, startPoint x: 681, startPoint y: 290, endPoint x: 617, endPoint y: 290, distance: 63.9
click at [617, 290] on div ".deletable-edge-delete-btn { width: 20px; height: 20px; border: 0px solid #ffff…" at bounding box center [680, 275] width 725 height 402
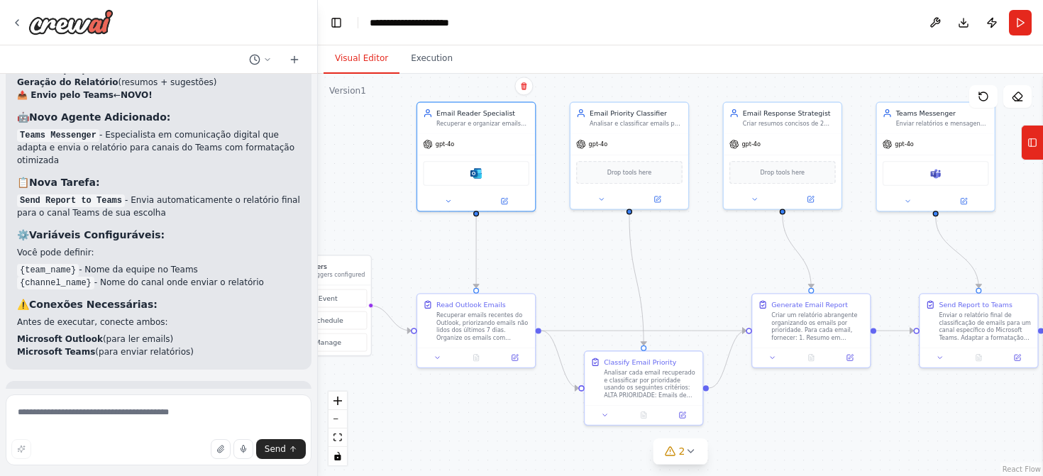
drag, startPoint x: 711, startPoint y: 275, endPoint x: 691, endPoint y: 275, distance: 20.6
click at [691, 275] on div ".deletable-edge-delete-btn { width: 20px; height: 20px; border: 0px solid #ffff…" at bounding box center [680, 275] width 725 height 402
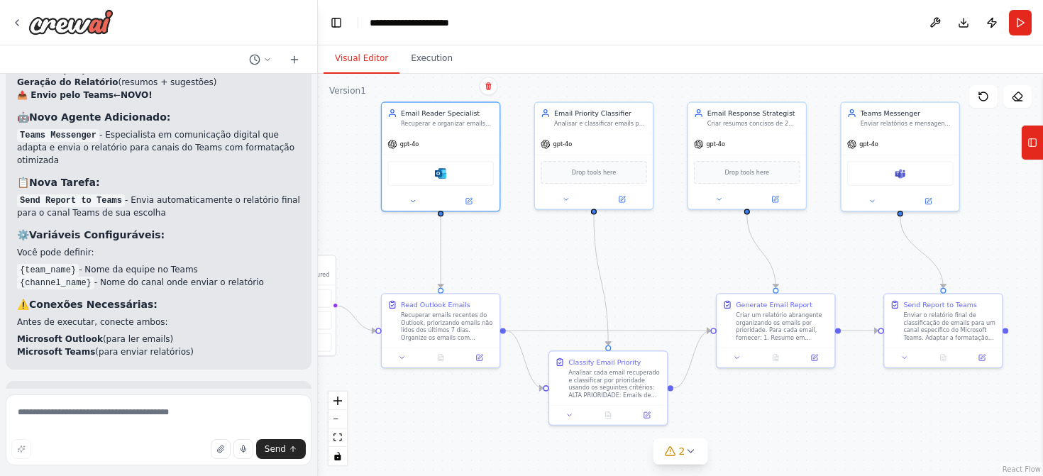
drag, startPoint x: 691, startPoint y: 275, endPoint x: 676, endPoint y: 275, distance: 14.9
click at [676, 275] on div ".deletable-edge-delete-btn { width: 20px; height: 20px; border: 0px solid #ffff…" at bounding box center [680, 275] width 725 height 402
click at [127, 413] on textarea at bounding box center [159, 430] width 306 height 71
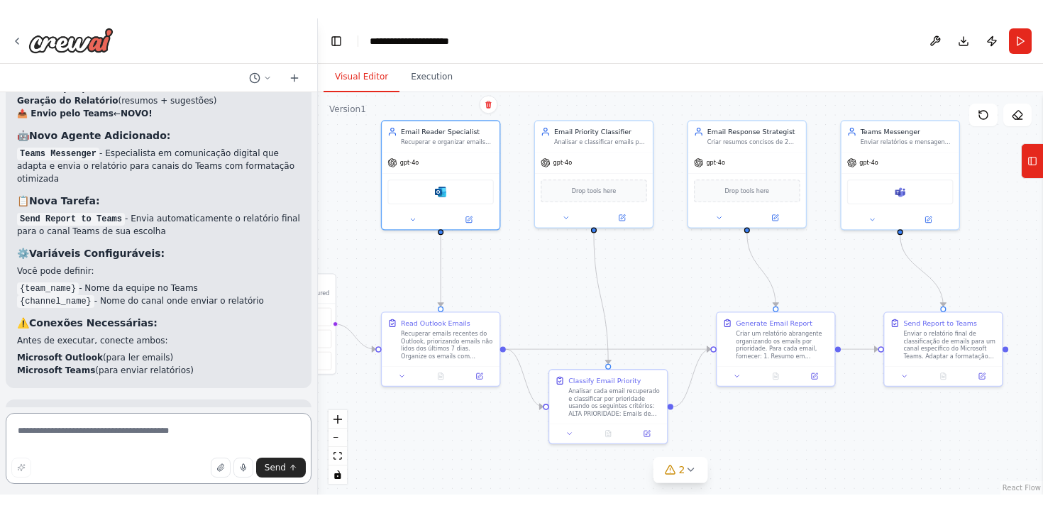
scroll to position [2216, 0]
